Goal: Communication & Community: Answer question/provide support

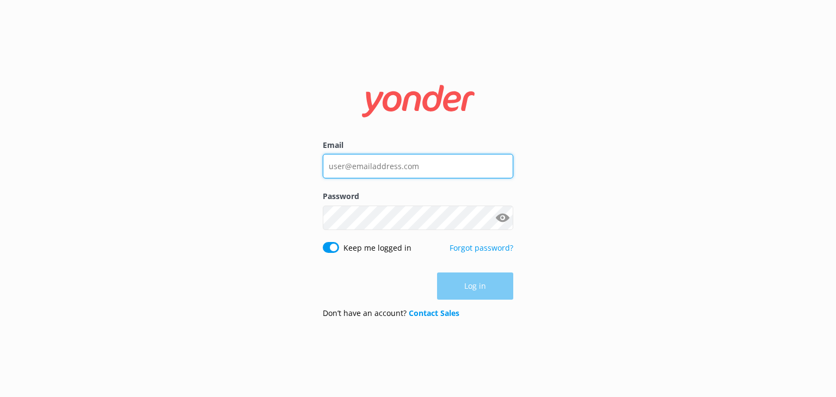
type input "[EMAIL_ADDRESS][DOMAIN_NAME]"
click at [480, 289] on div "Log in" at bounding box center [418, 286] width 191 height 27
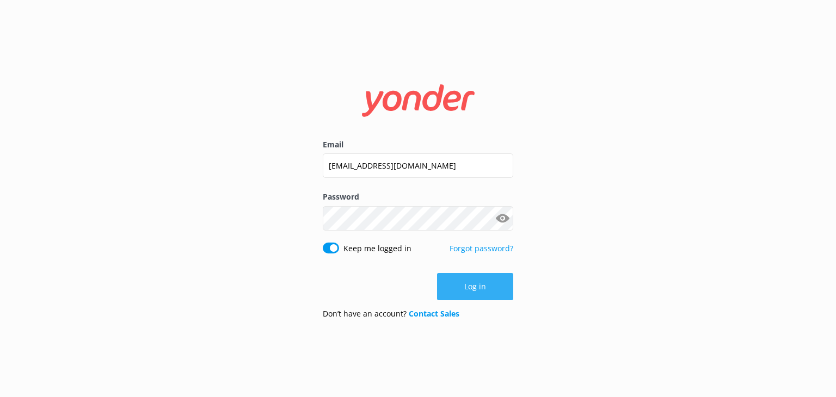
click at [454, 285] on button "Log in" at bounding box center [475, 286] width 76 height 27
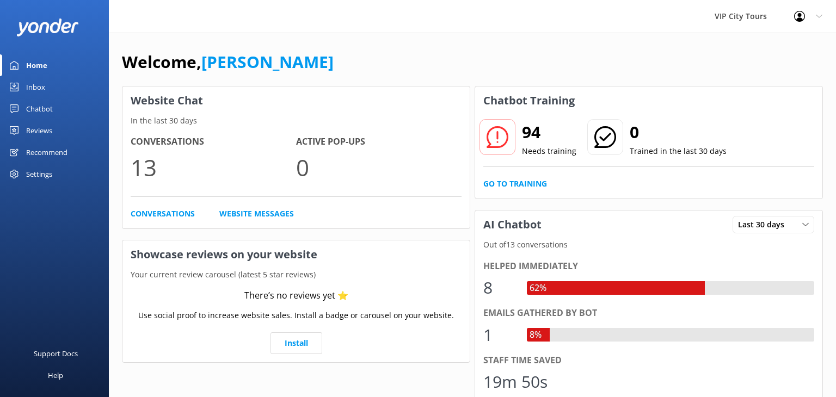
click at [47, 109] on div "Chatbot" at bounding box center [39, 109] width 27 height 22
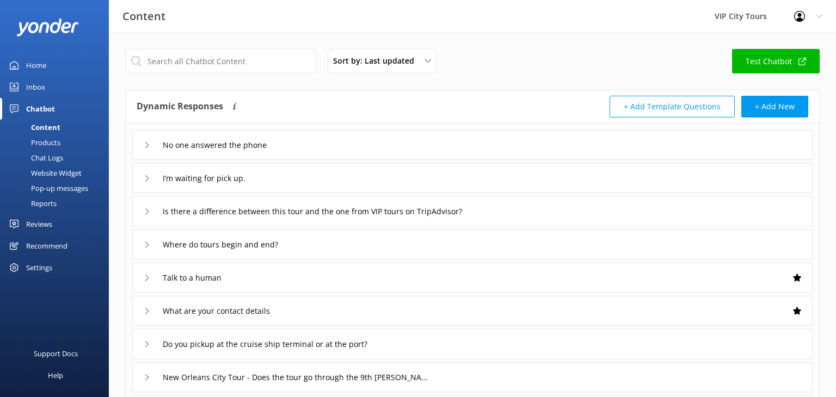
click at [42, 83] on div "Inbox" at bounding box center [35, 87] width 19 height 22
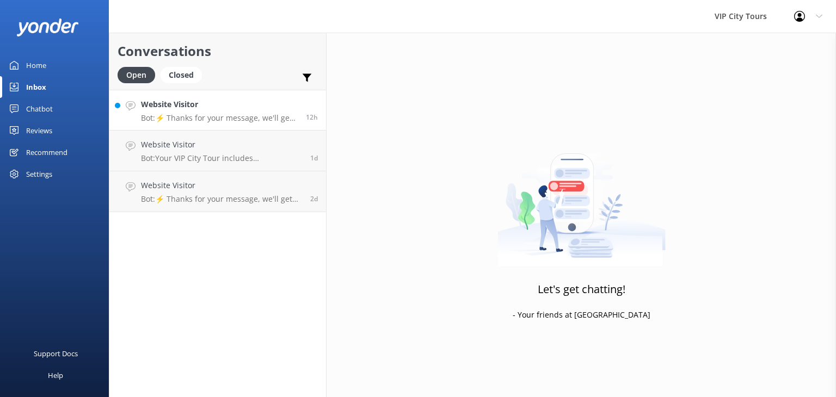
click at [169, 108] on h4 "Website Visitor" at bounding box center [219, 105] width 157 height 12
